Goal: Information Seeking & Learning: Learn about a topic

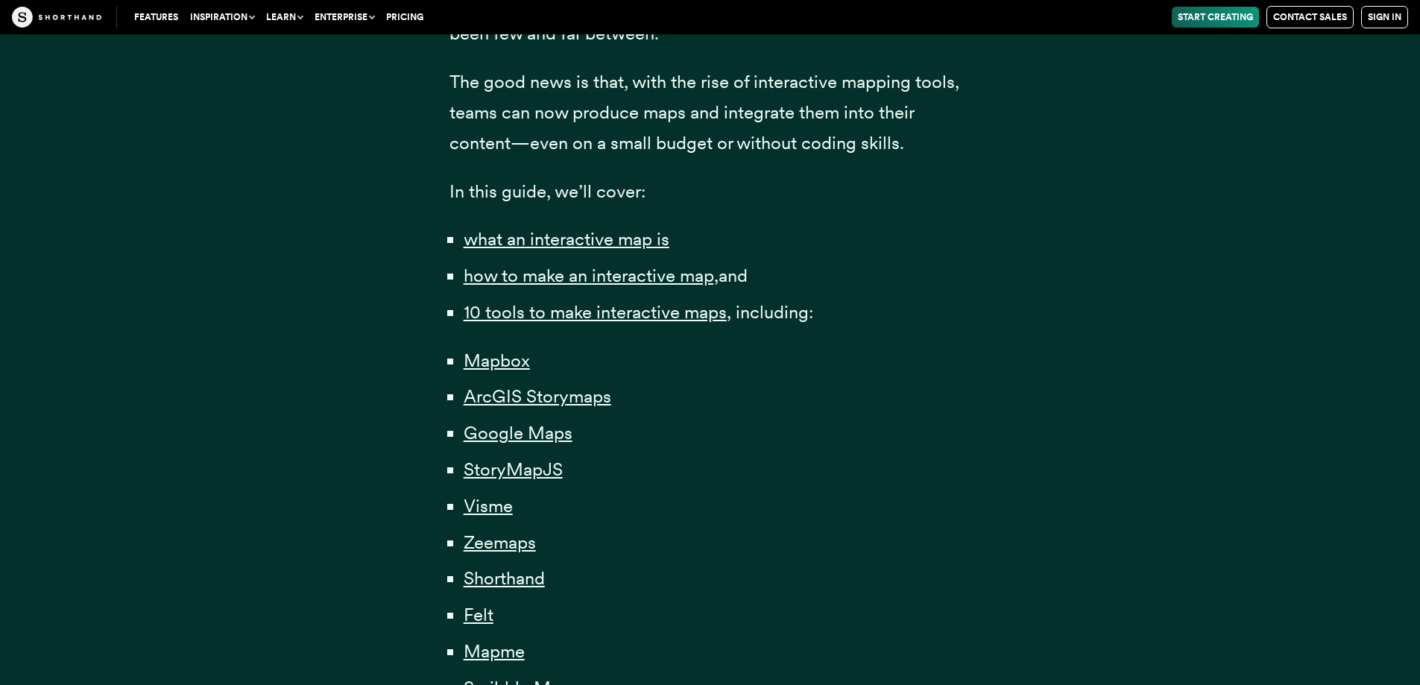
scroll to position [969, 0]
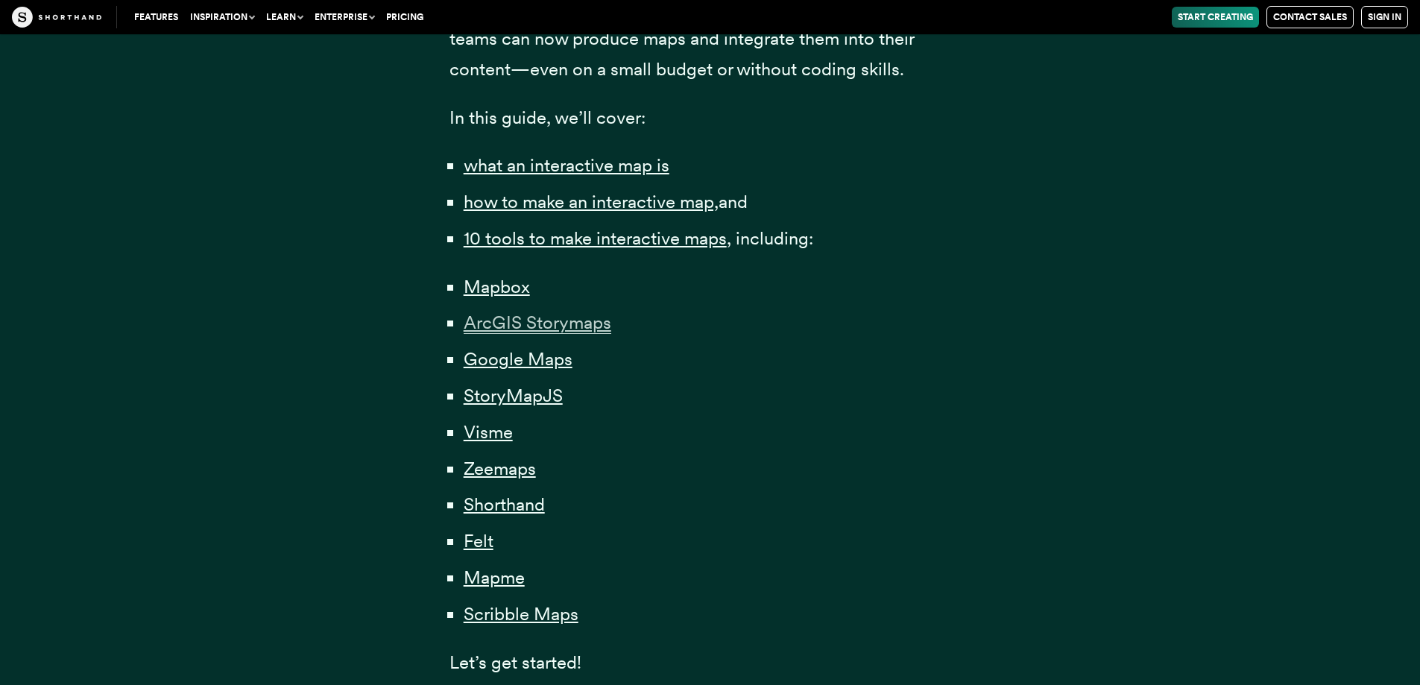
click at [543, 316] on span "ArcGIS Storymaps" at bounding box center [538, 323] width 148 height 22
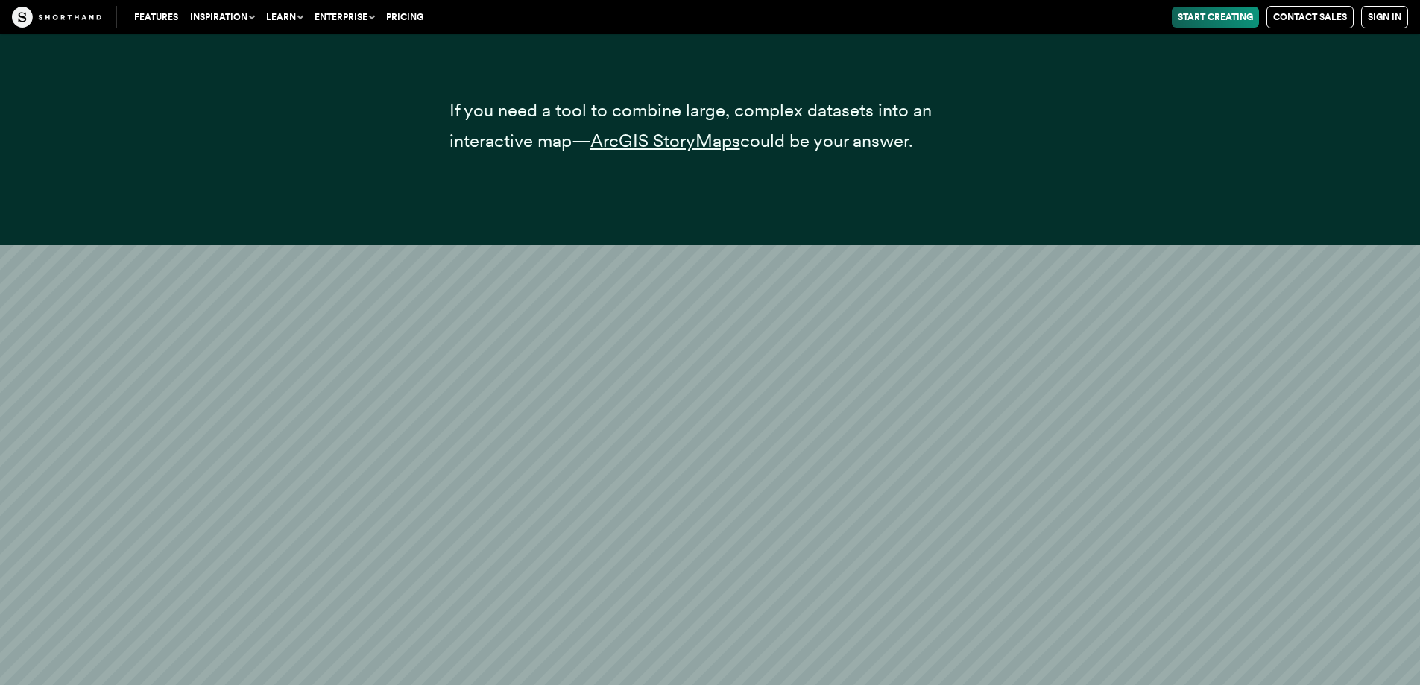
scroll to position [9246, 0]
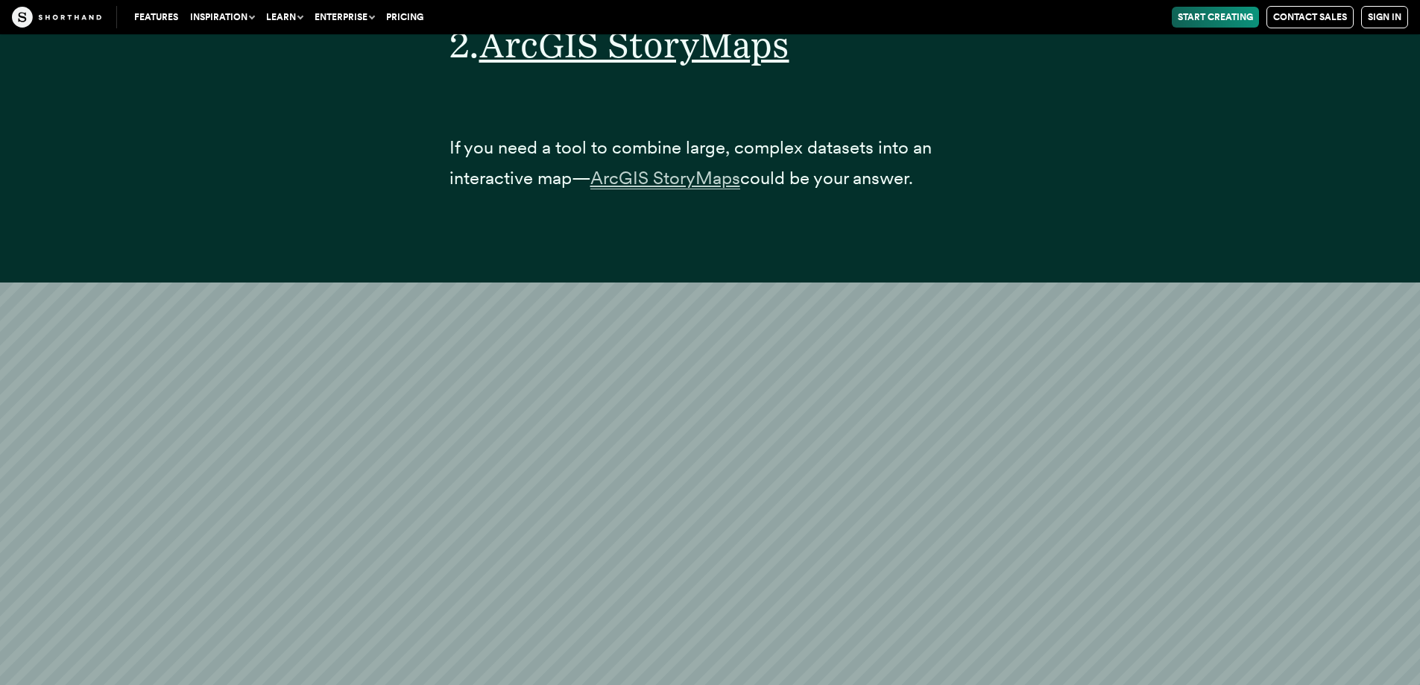
click at [666, 189] on span "ArcGIS StoryMaps" at bounding box center [665, 178] width 150 height 22
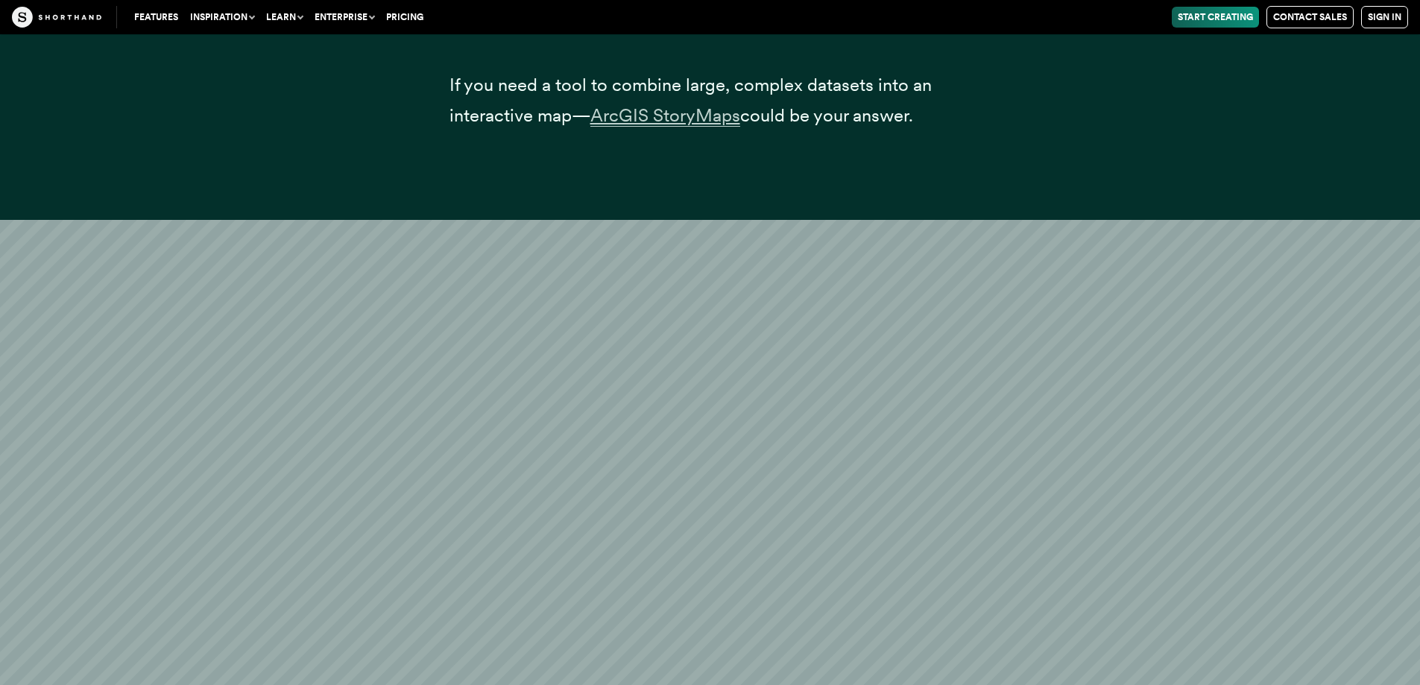
scroll to position [9395, 0]
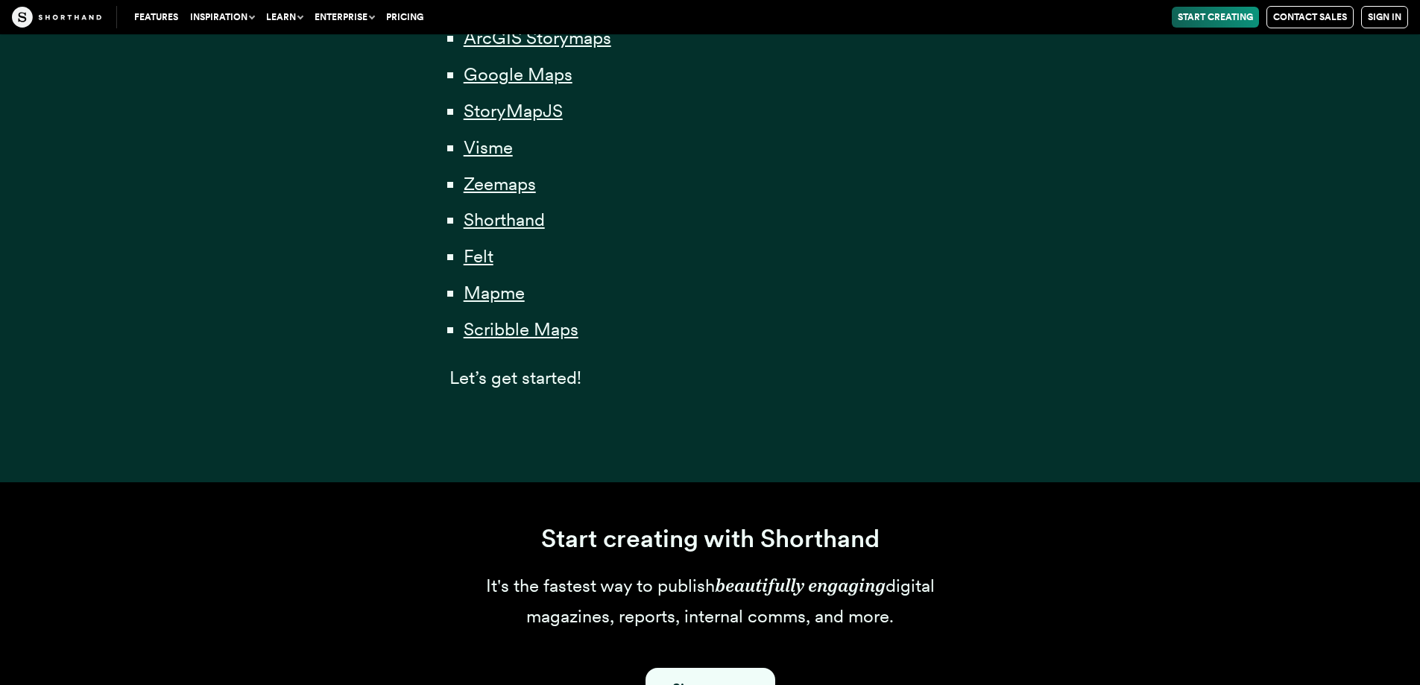
scroll to position [969, 0]
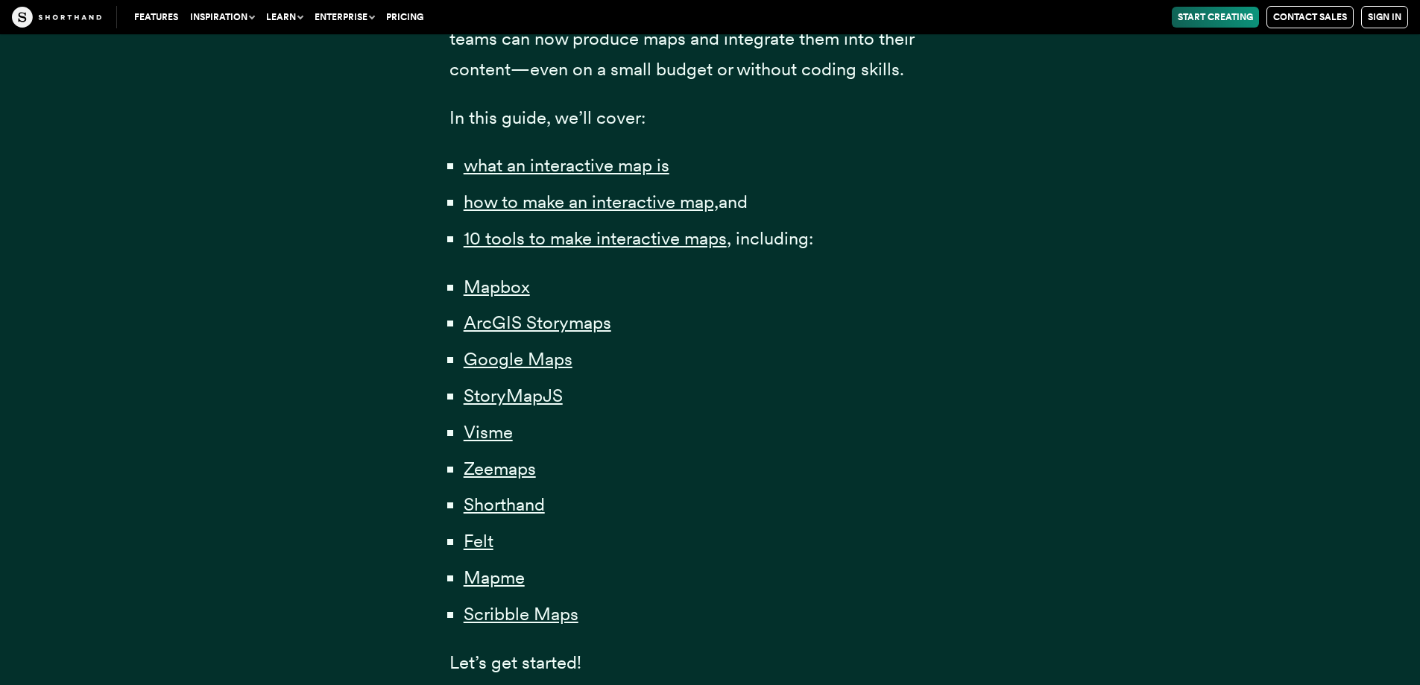
drag, startPoint x: 502, startPoint y: 468, endPoint x: 480, endPoint y: 630, distance: 163.3
drag, startPoint x: 480, startPoint y: 630, endPoint x: 473, endPoint y: 619, distance: 12.4
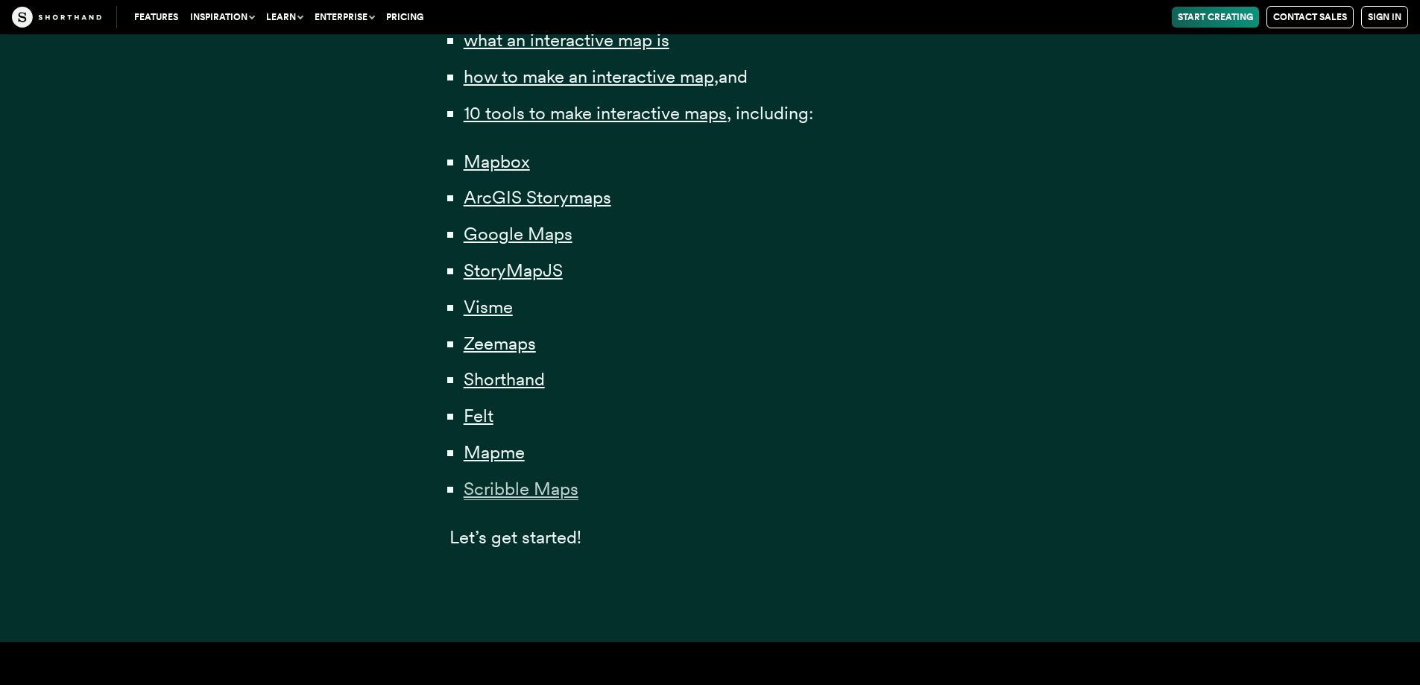
scroll to position [1118, 0]
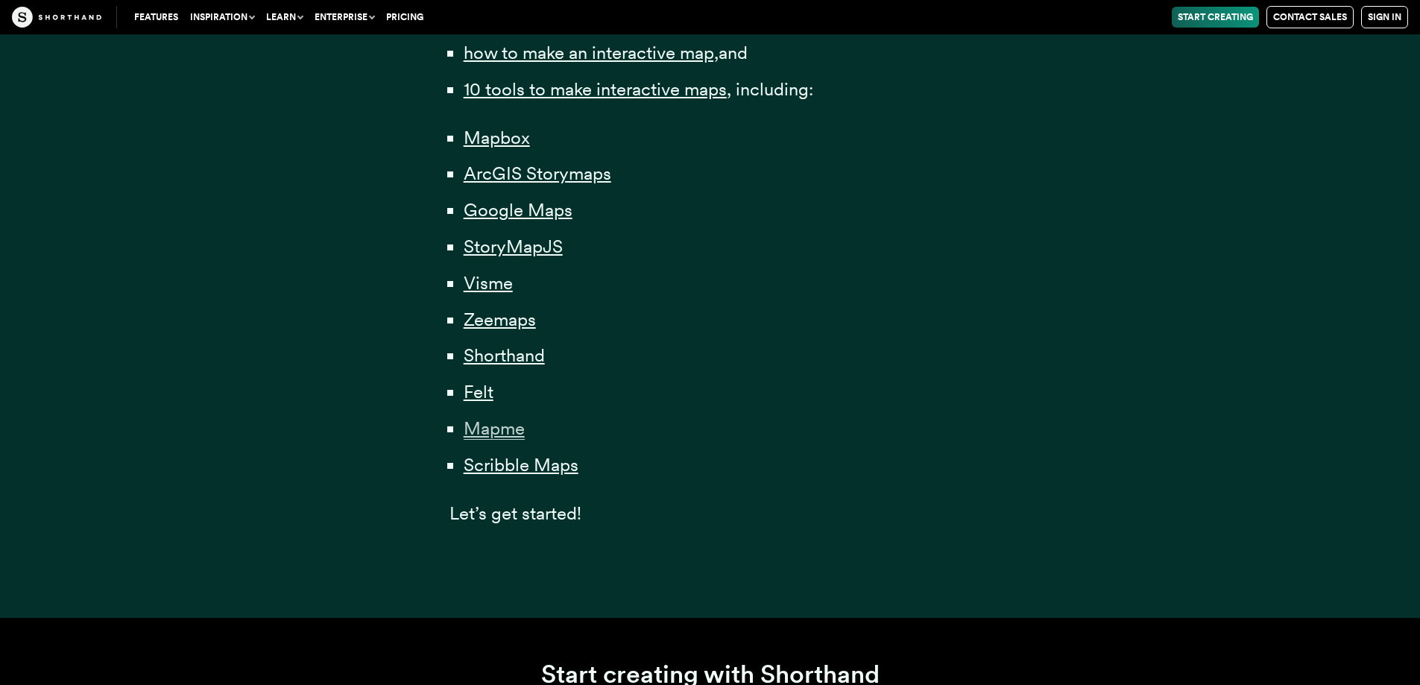
click at [511, 432] on span "Mapme" at bounding box center [494, 428] width 61 height 22
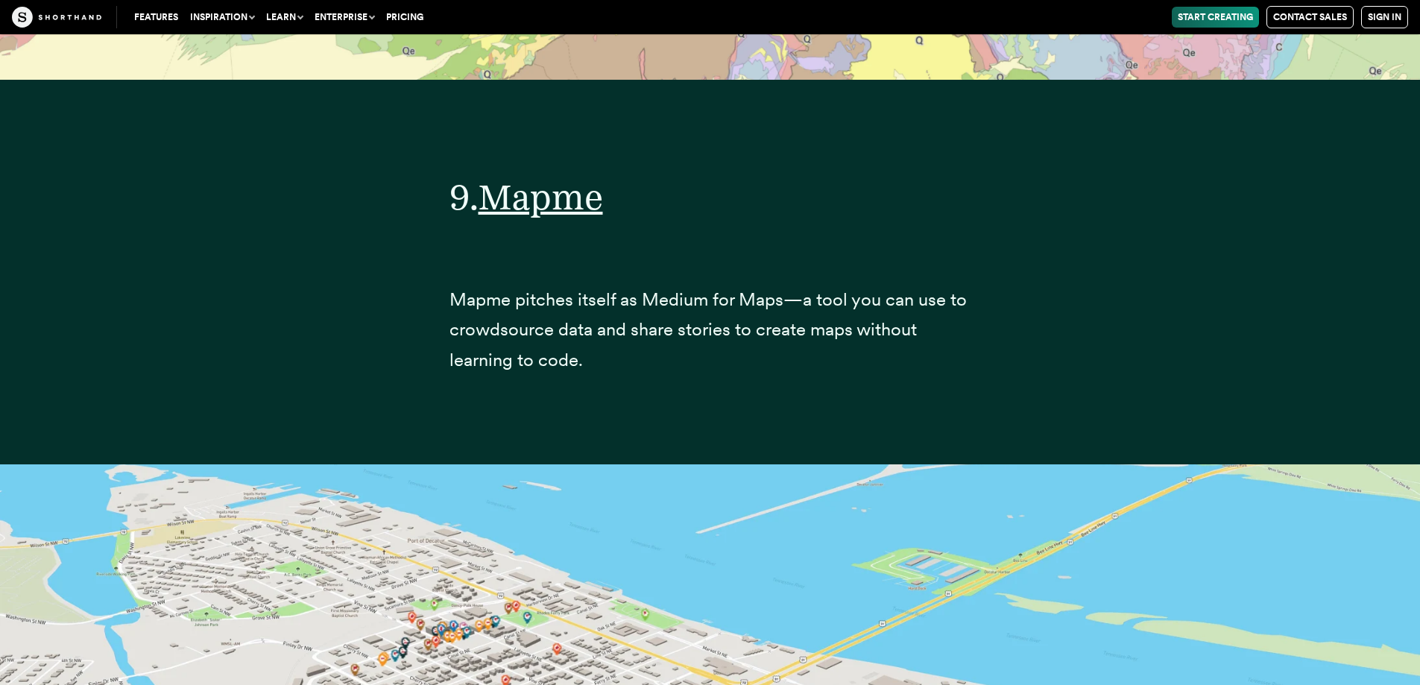
scroll to position [33171, 0]
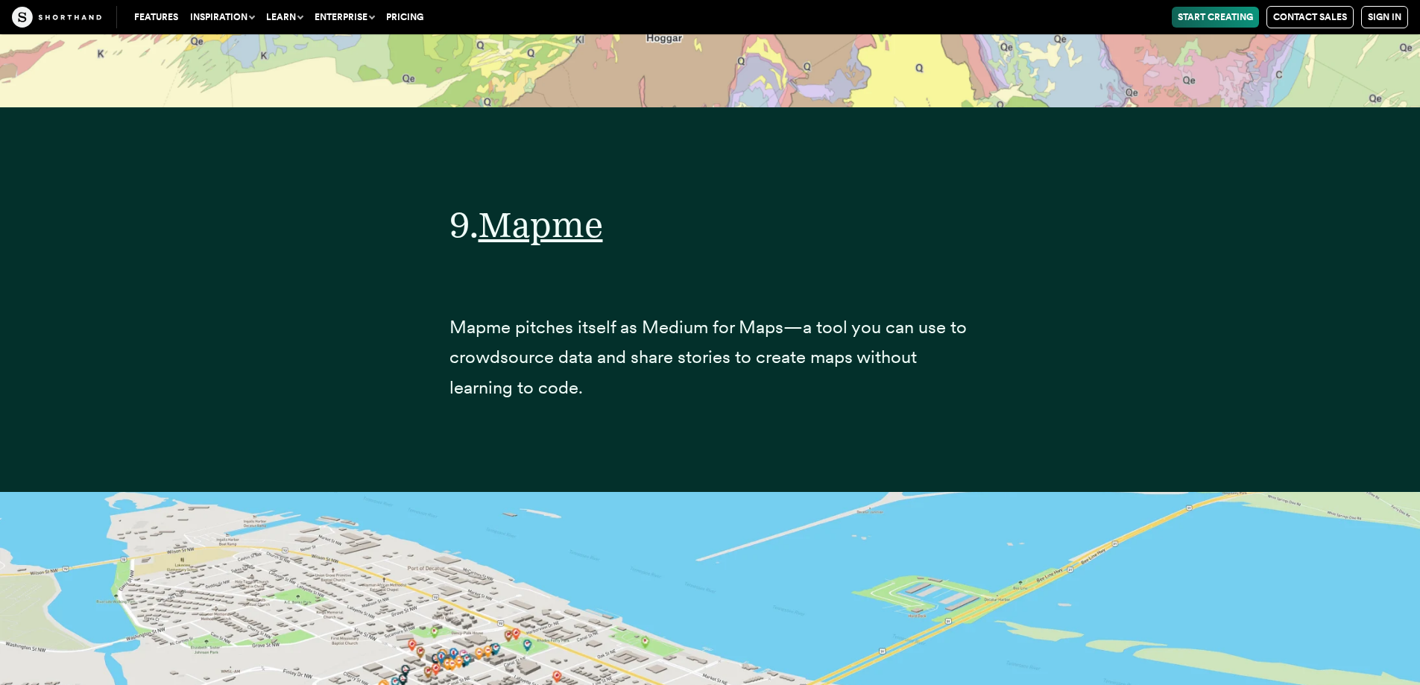
click at [1181, 13] on link "Start Creating" at bounding box center [1215, 17] width 87 height 21
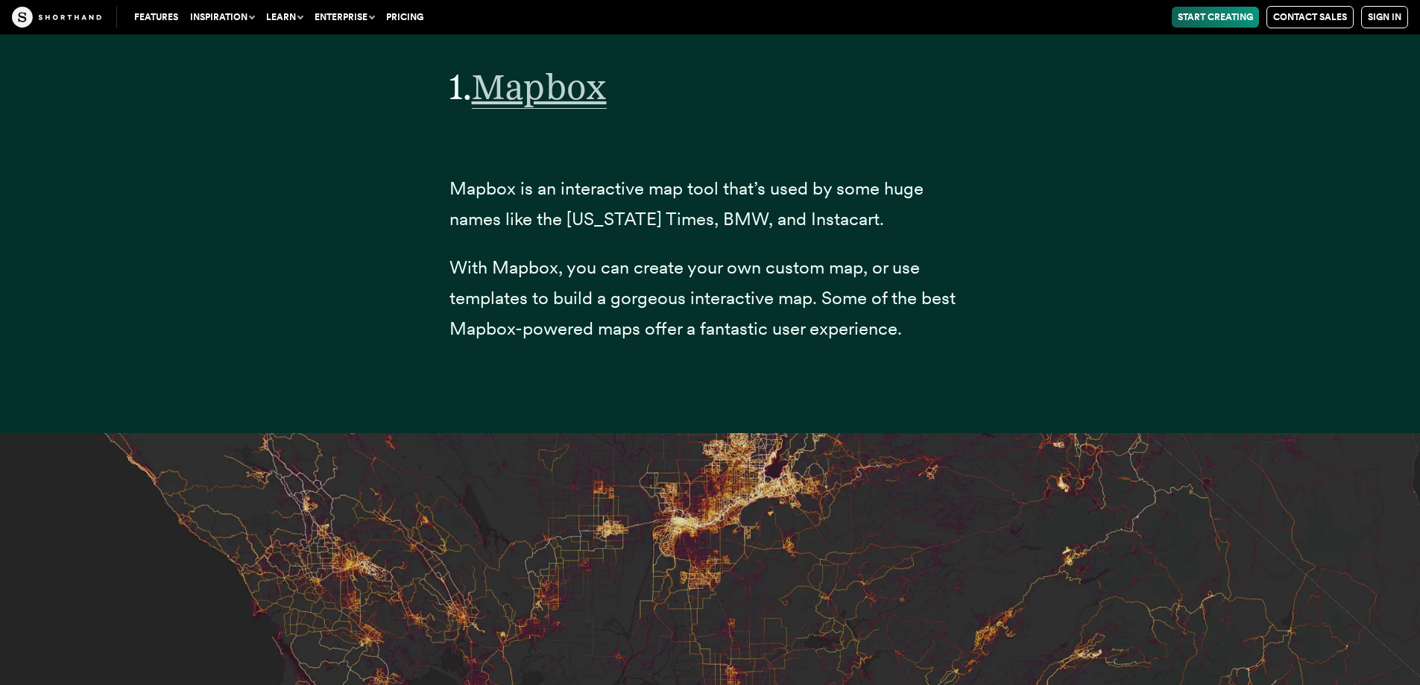
click at [593, 109] on span "Mapbox" at bounding box center [539, 87] width 135 height 44
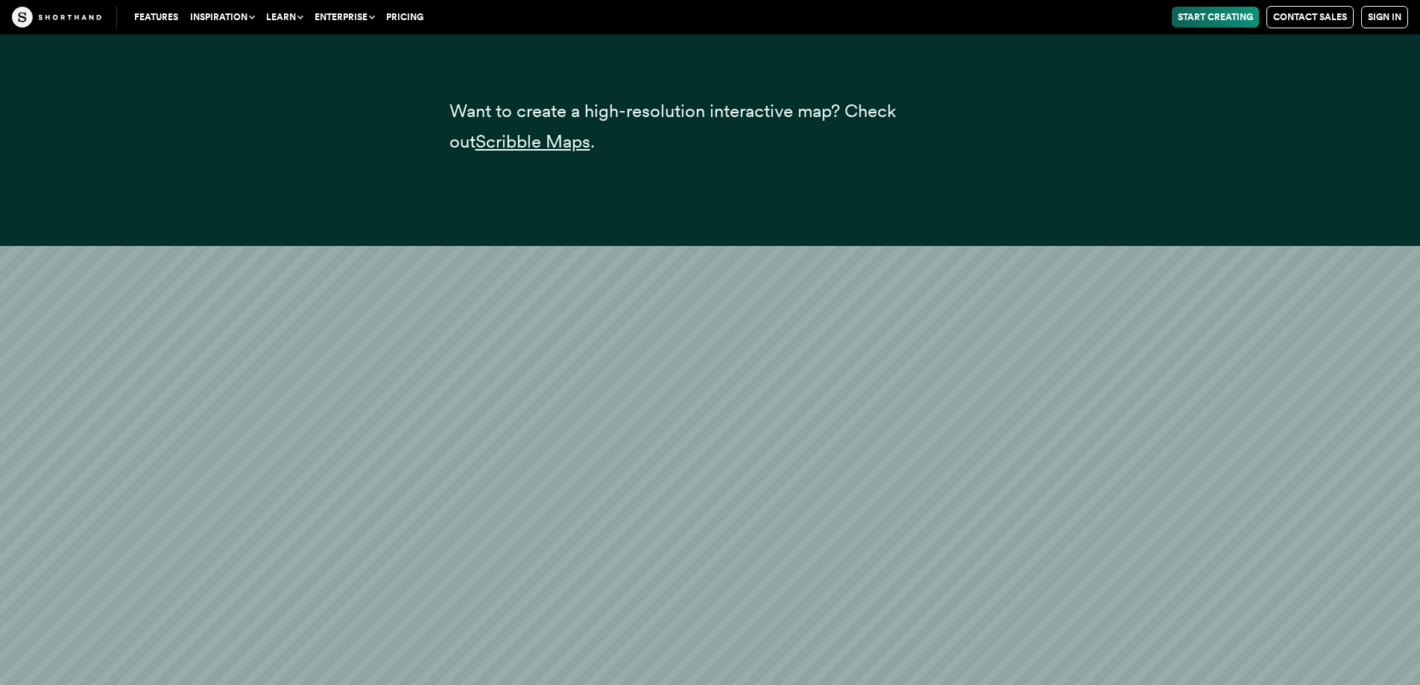
scroll to position [36544, 0]
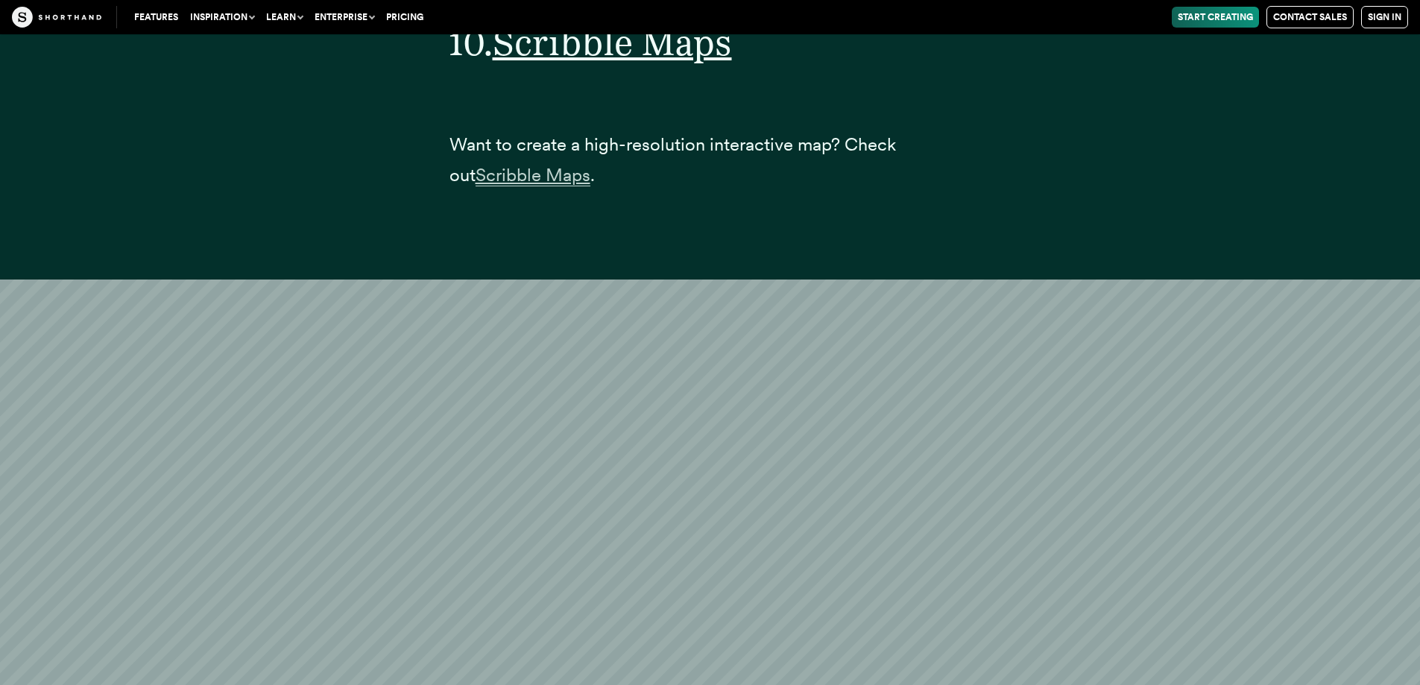
click at [487, 170] on span "Scribble Maps" at bounding box center [533, 175] width 115 height 22
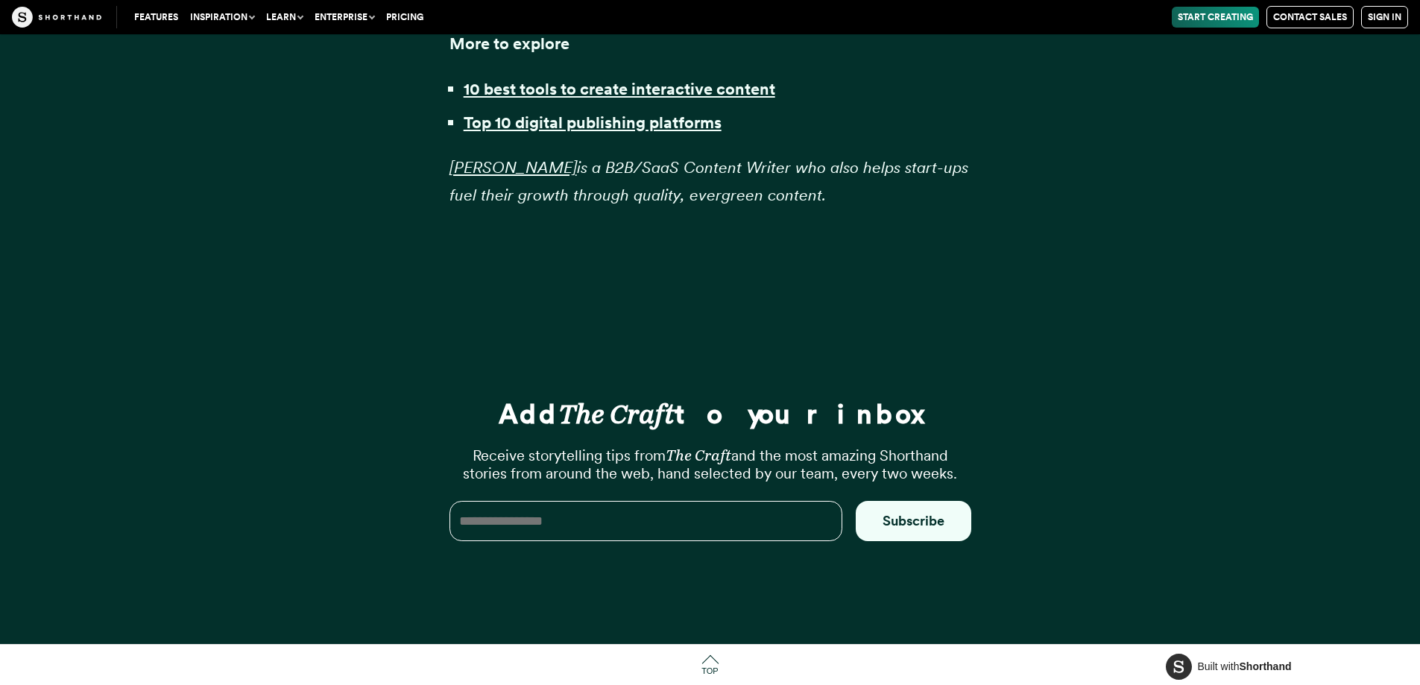
scroll to position [39835, 0]
